Goal: Task Accomplishment & Management: Manage account settings

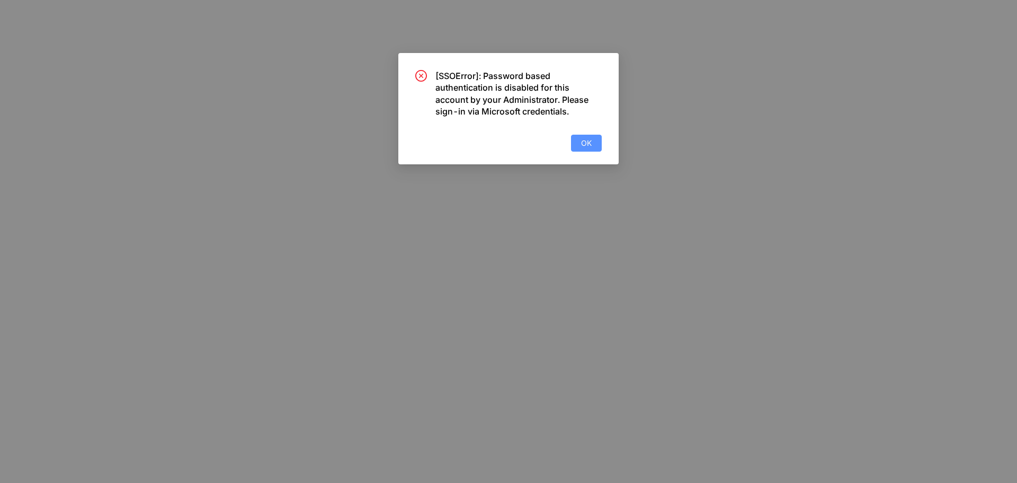
click at [590, 143] on span "OK" at bounding box center [586, 143] width 11 height 12
